Goal: Use online tool/utility: Use online tool/utility

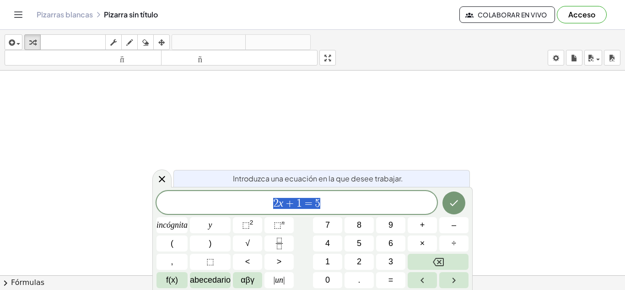
scroll to position [92, 0]
click at [272, 137] on div at bounding box center [312, 220] width 625 height 482
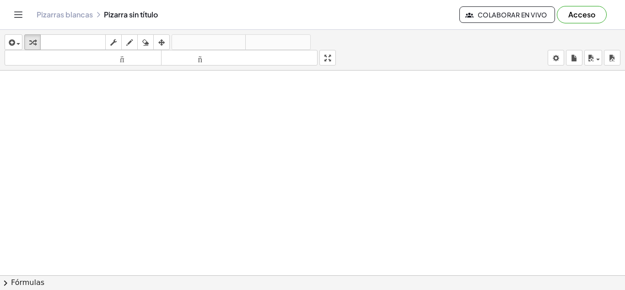
click at [71, 114] on div at bounding box center [312, 220] width 625 height 482
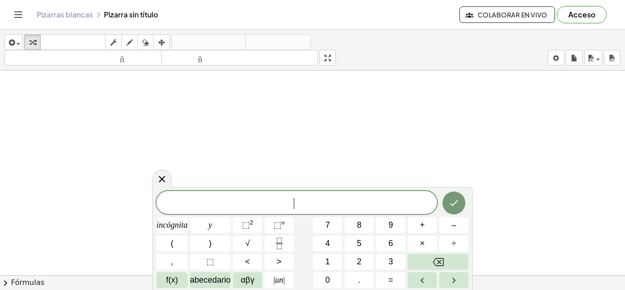
drag, startPoint x: 68, startPoint y: 106, endPoint x: 105, endPoint y: 95, distance: 38.2
click at [101, 96] on div at bounding box center [312, 220] width 625 height 482
click at [130, 40] on icon "button" at bounding box center [129, 42] width 6 height 11
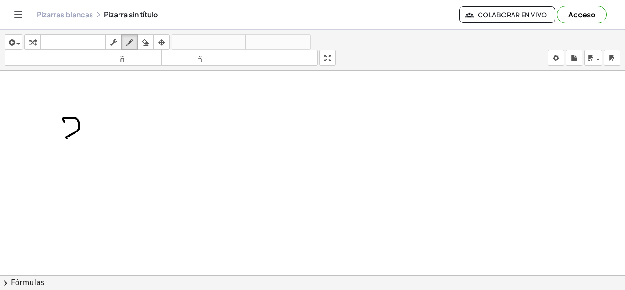
drag, startPoint x: 65, startPoint y: 122, endPoint x: 77, endPoint y: 139, distance: 21.6
click at [77, 139] on div at bounding box center [312, 220] width 625 height 482
drag, startPoint x: 92, startPoint y: 120, endPoint x: 102, endPoint y: 146, distance: 27.2
click at [102, 146] on div at bounding box center [312, 220] width 625 height 482
drag, startPoint x: 111, startPoint y: 126, endPoint x: 87, endPoint y: 147, distance: 31.5
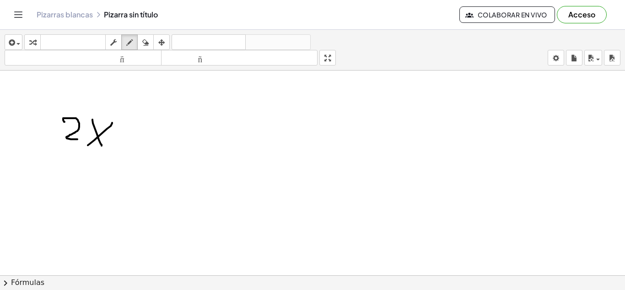
click at [87, 147] on div at bounding box center [312, 220] width 625 height 482
drag, startPoint x: 118, startPoint y: 135, endPoint x: 125, endPoint y: 135, distance: 6.4
click at [125, 135] on div at bounding box center [312, 220] width 625 height 482
drag, startPoint x: 126, startPoint y: 128, endPoint x: 128, endPoint y: 139, distance: 10.7
click at [128, 139] on div at bounding box center [312, 220] width 625 height 482
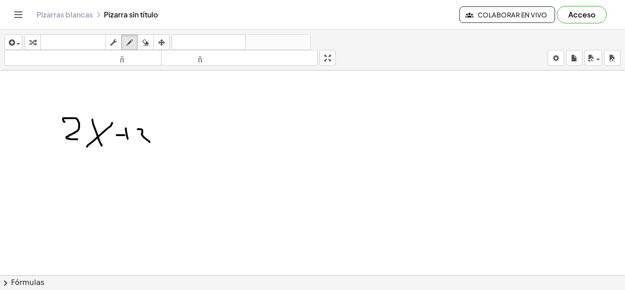
drag, startPoint x: 139, startPoint y: 129, endPoint x: 136, endPoint y: 143, distance: 14.1
click at [136, 143] on div at bounding box center [312, 220] width 625 height 482
click at [210, 161] on div at bounding box center [312, 220] width 625 height 482
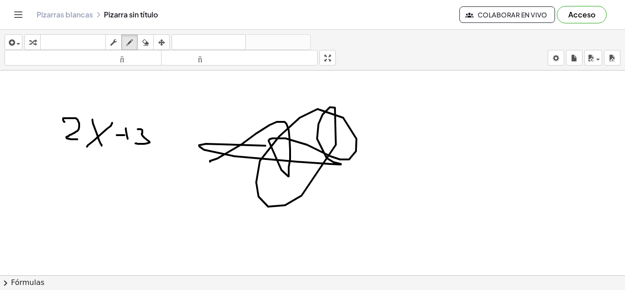
drag, startPoint x: 210, startPoint y: 161, endPoint x: 329, endPoint y: 182, distance: 120.9
click at [329, 182] on div at bounding box center [312, 220] width 625 height 482
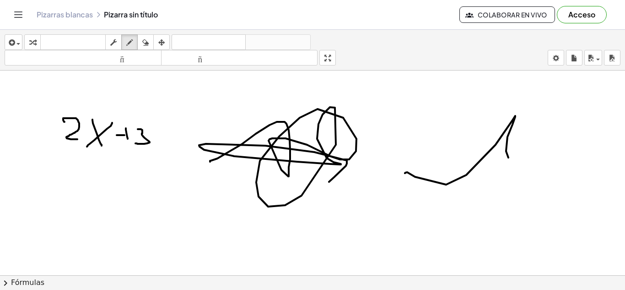
drag, startPoint x: 407, startPoint y: 172, endPoint x: 551, endPoint y: 157, distance: 144.1
click at [551, 157] on div at bounding box center [312, 220] width 625 height 482
drag, startPoint x: 501, startPoint y: 157, endPoint x: 481, endPoint y: 179, distance: 30.5
click at [482, 182] on div at bounding box center [312, 220] width 625 height 482
click at [518, 178] on div at bounding box center [312, 220] width 625 height 482
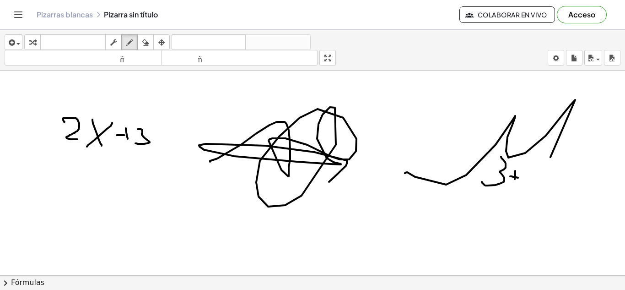
drag, startPoint x: 516, startPoint y: 174, endPoint x: 515, endPoint y: 179, distance: 5.1
click at [515, 179] on div at bounding box center [312, 220] width 625 height 482
drag, startPoint x: 528, startPoint y: 174, endPoint x: 527, endPoint y: 185, distance: 10.1
click at [527, 185] on div at bounding box center [312, 220] width 625 height 482
drag, startPoint x: 528, startPoint y: 172, endPoint x: 535, endPoint y: 170, distance: 7.1
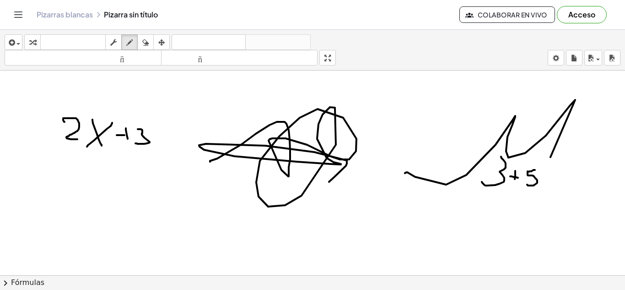
click at [535, 170] on div at bounding box center [312, 220] width 625 height 482
drag, startPoint x: 493, startPoint y: 194, endPoint x: 553, endPoint y: 195, distance: 60.0
click at [553, 195] on div at bounding box center [312, 220] width 625 height 482
click at [519, 216] on div at bounding box center [312, 220] width 625 height 482
